Goal: Navigation & Orientation: Find specific page/section

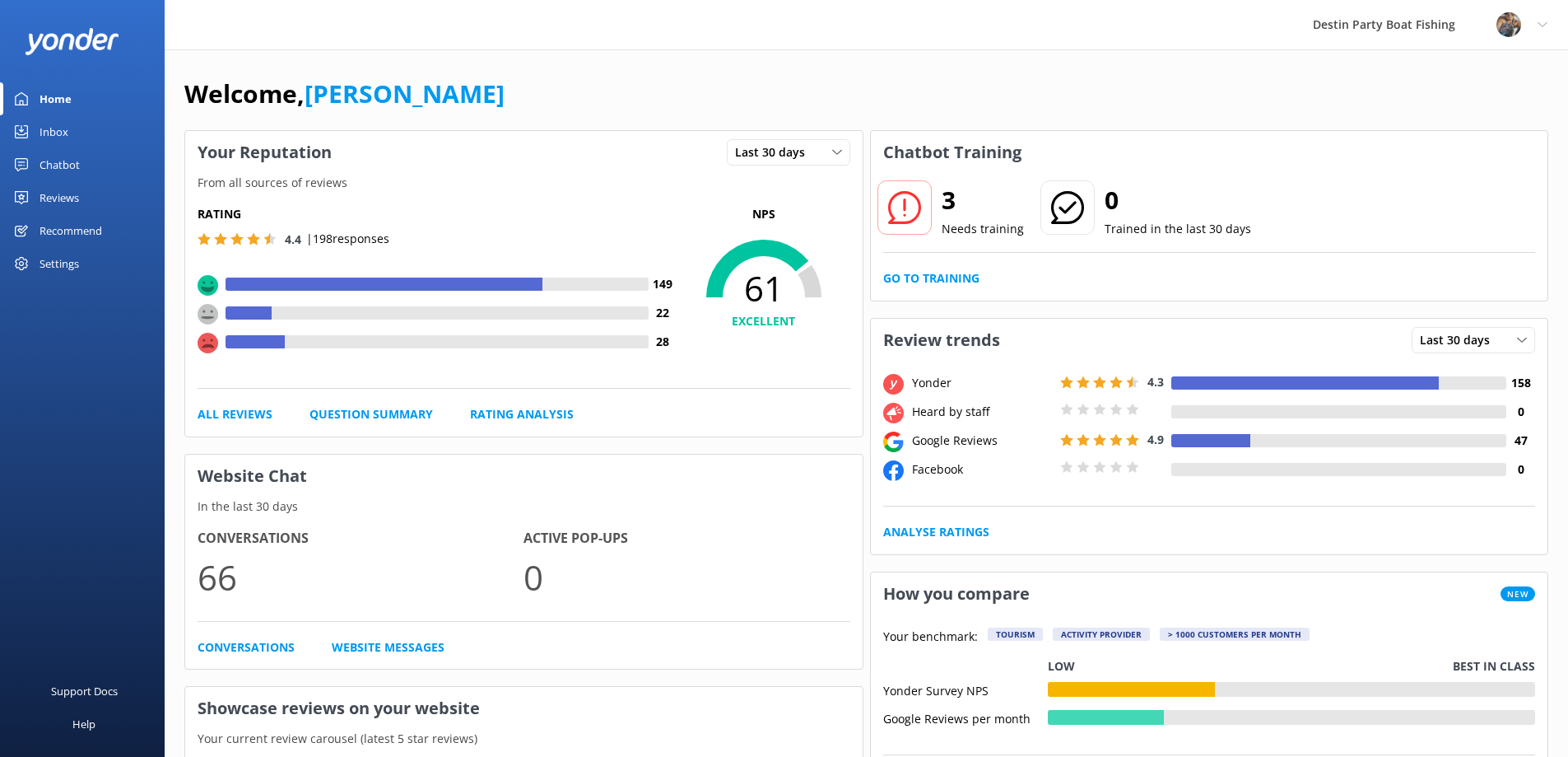
click at [52, 133] on div "Inbox" at bounding box center [54, 131] width 29 height 33
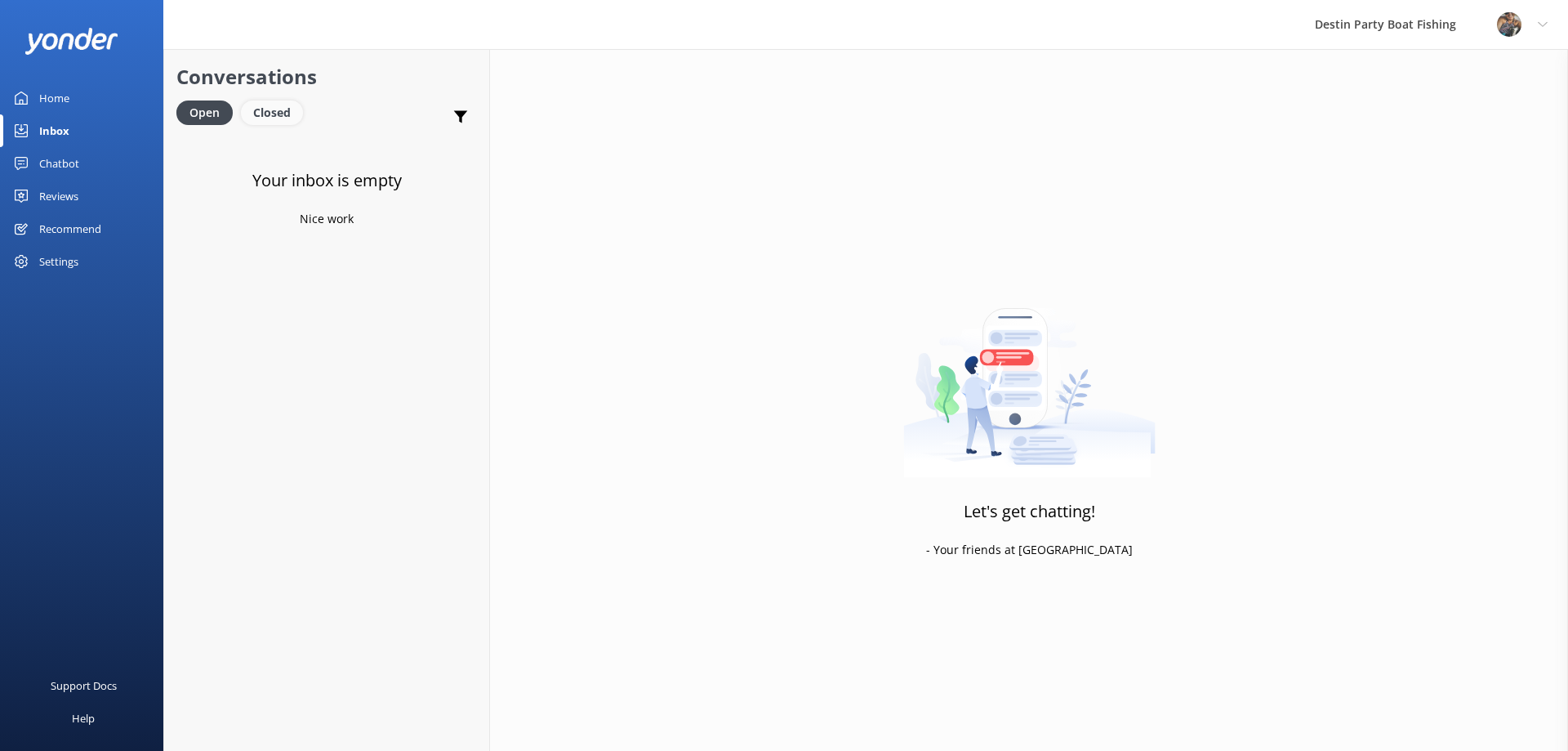
click at [280, 113] on div "Closed" at bounding box center [272, 112] width 62 height 24
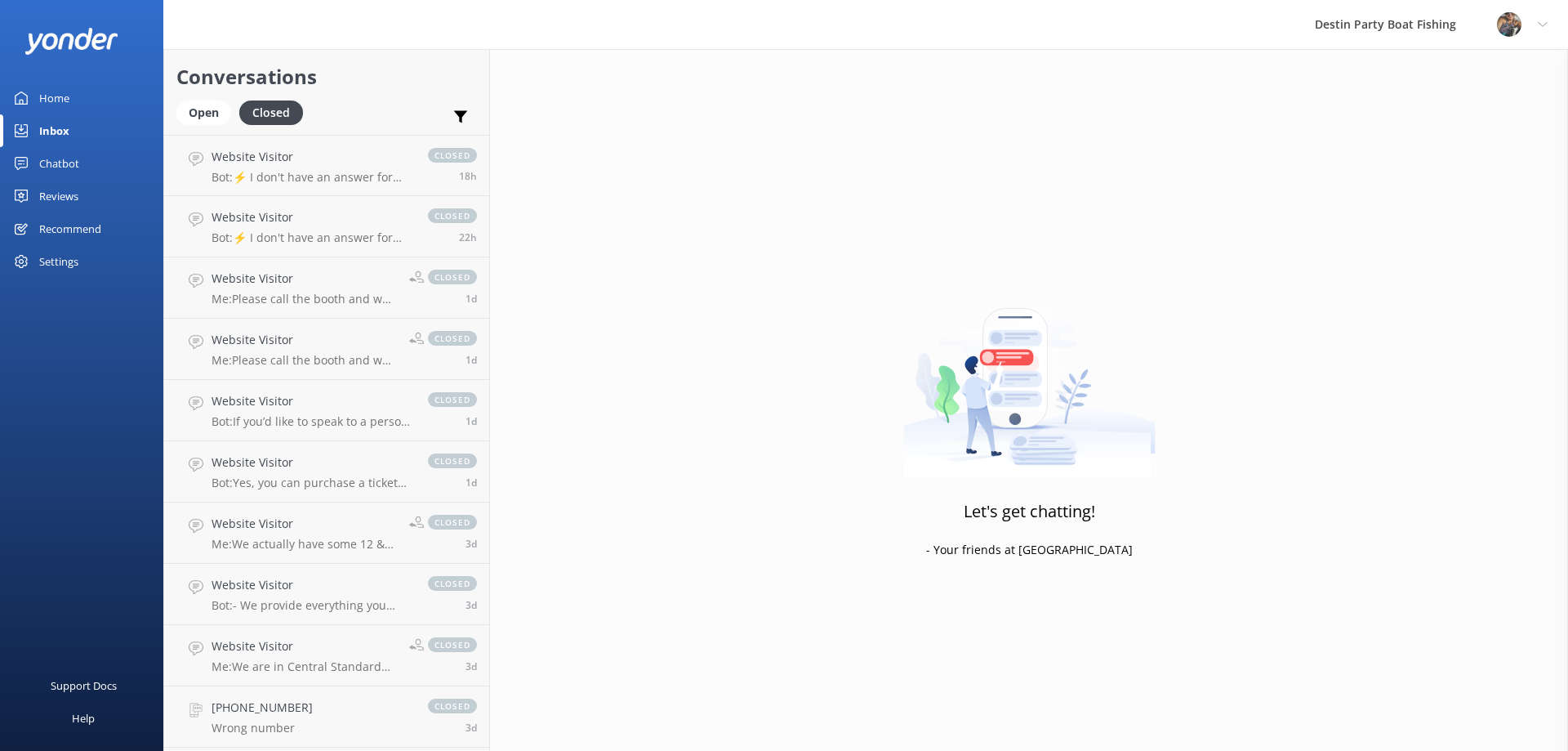
click at [37, 162] on link "Chatbot" at bounding box center [81, 163] width 163 height 33
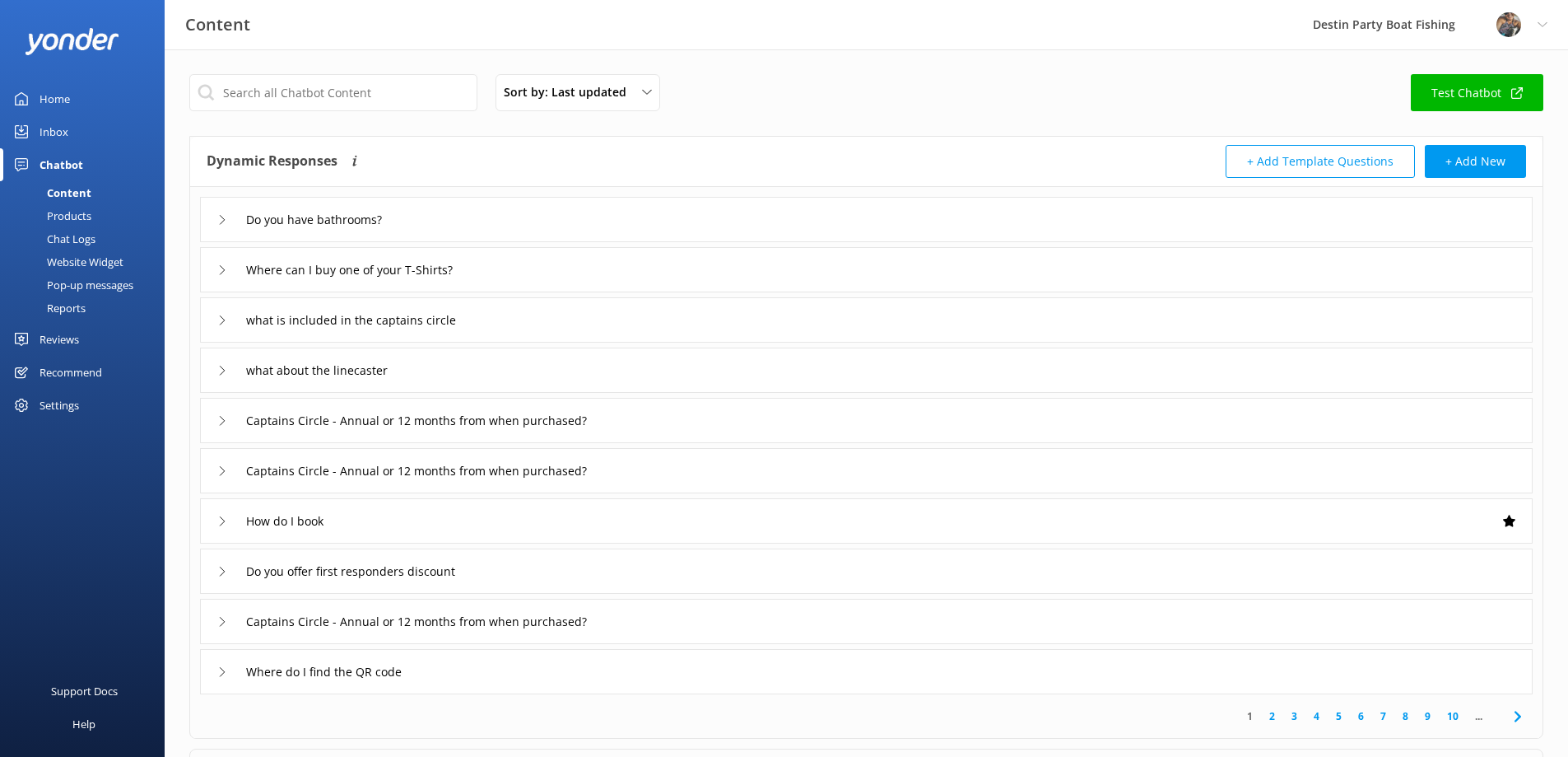
click at [51, 345] on div "Reviews" at bounding box center [59, 340] width 40 height 33
